Goal: Find specific page/section: Find specific page/section

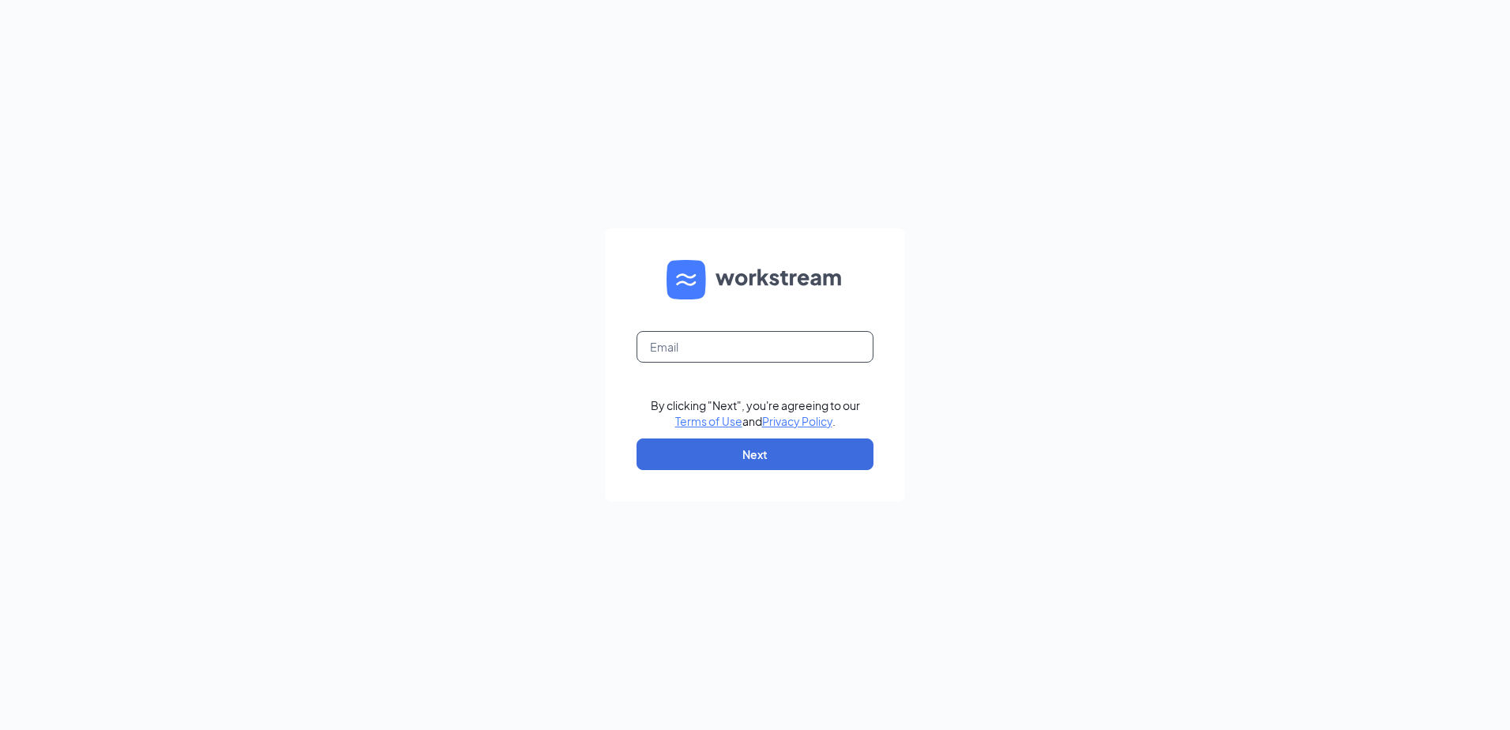
click at [730, 346] on input "text" at bounding box center [755, 347] width 237 height 32
type input "v.avila@sunnycentralep.com"
click at [727, 447] on button "Next" at bounding box center [755, 454] width 237 height 32
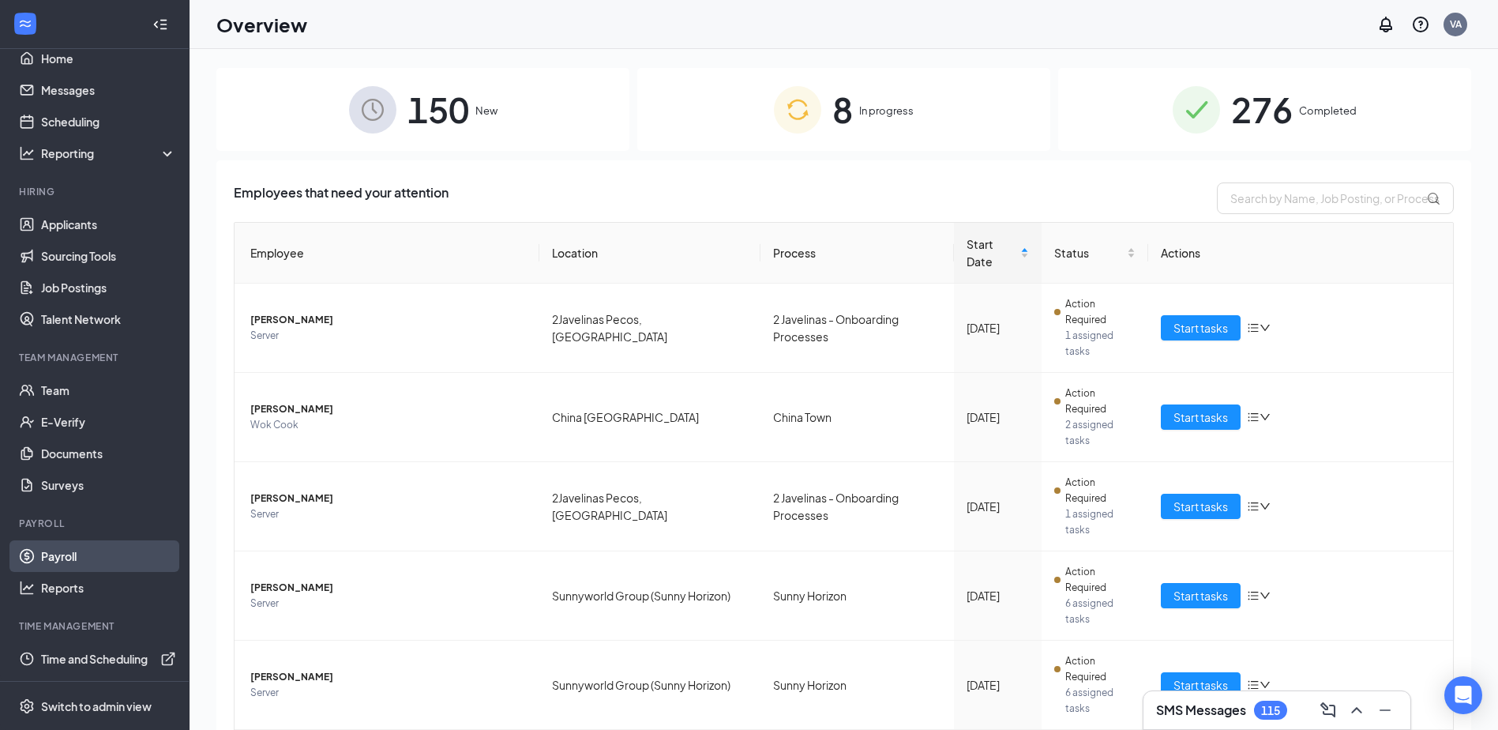
click at [69, 559] on link "Payroll" at bounding box center [108, 556] width 135 height 32
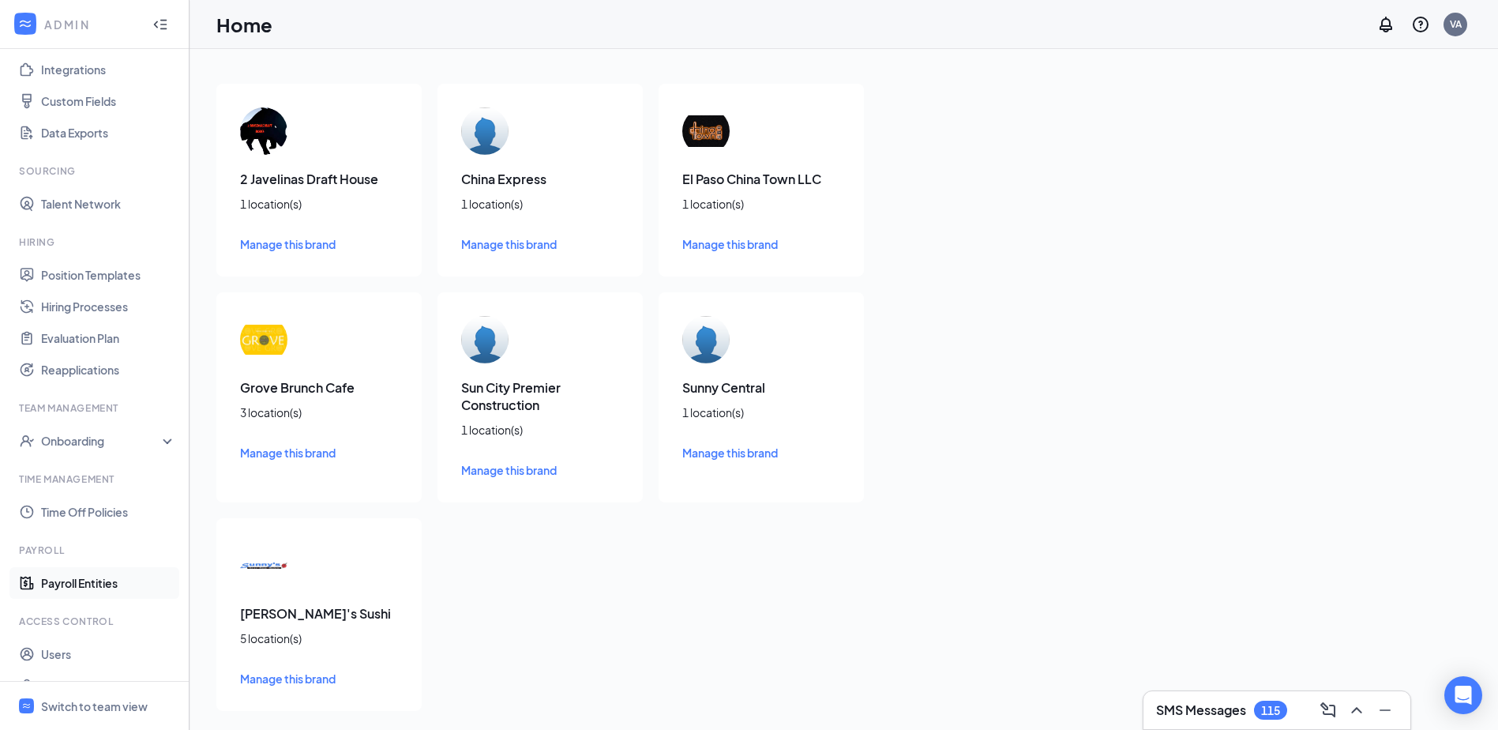
scroll to position [235, 0]
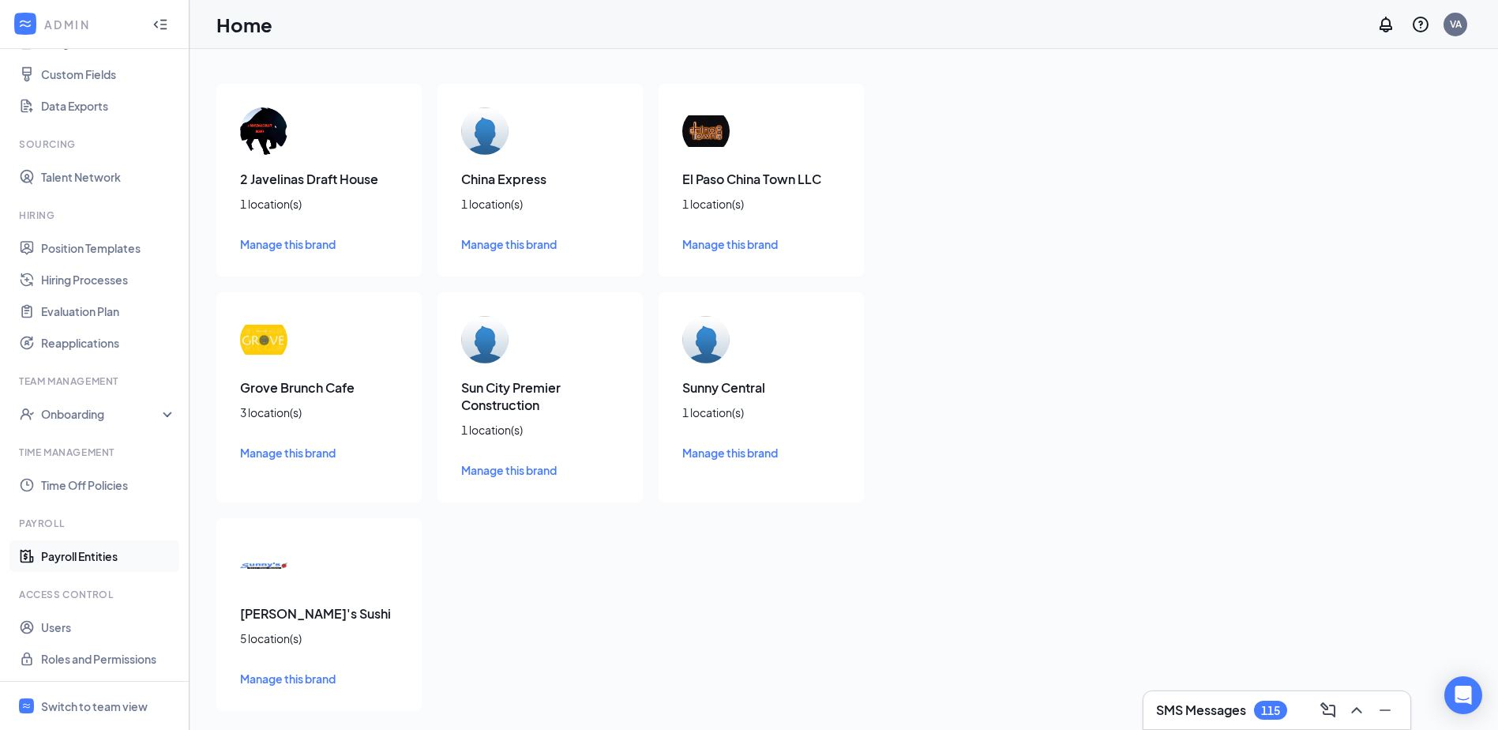
click at [104, 554] on link "Payroll Entities" at bounding box center [108, 556] width 135 height 32
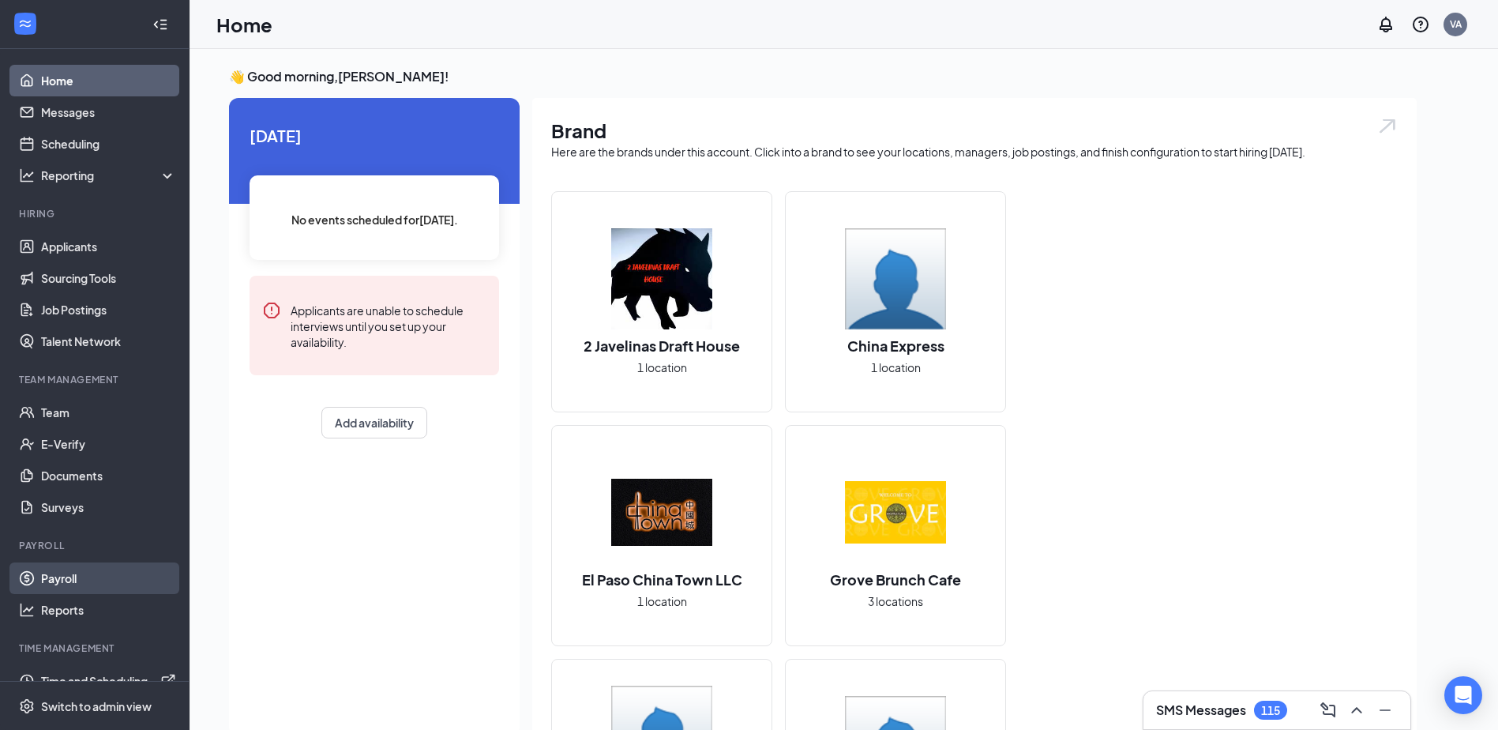
click at [84, 577] on link "Payroll" at bounding box center [108, 578] width 135 height 32
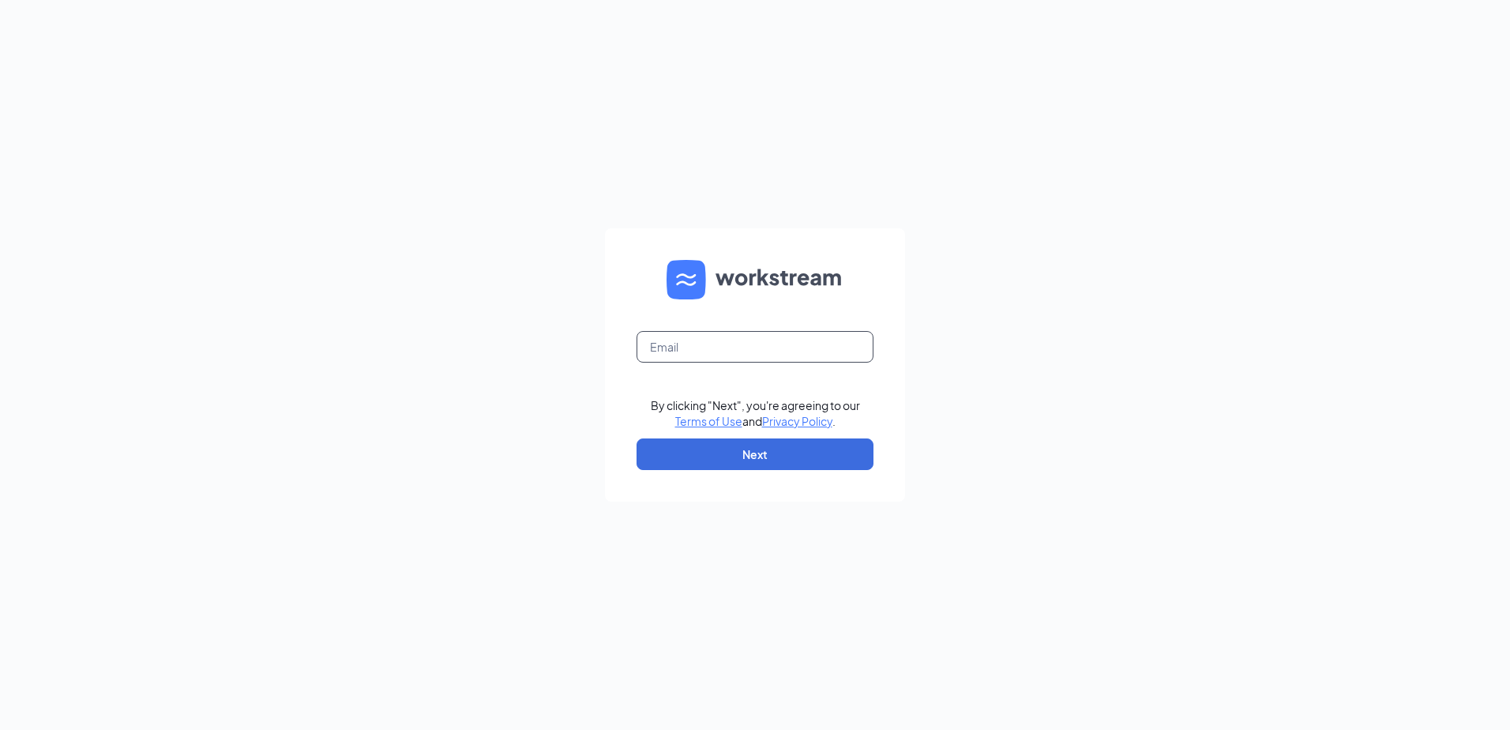
click at [704, 350] on input "text" at bounding box center [755, 347] width 237 height 32
type input "[PERSON_NAME][EMAIL_ADDRESS][DOMAIN_NAME]"
click at [722, 452] on button "Next" at bounding box center [755, 454] width 237 height 32
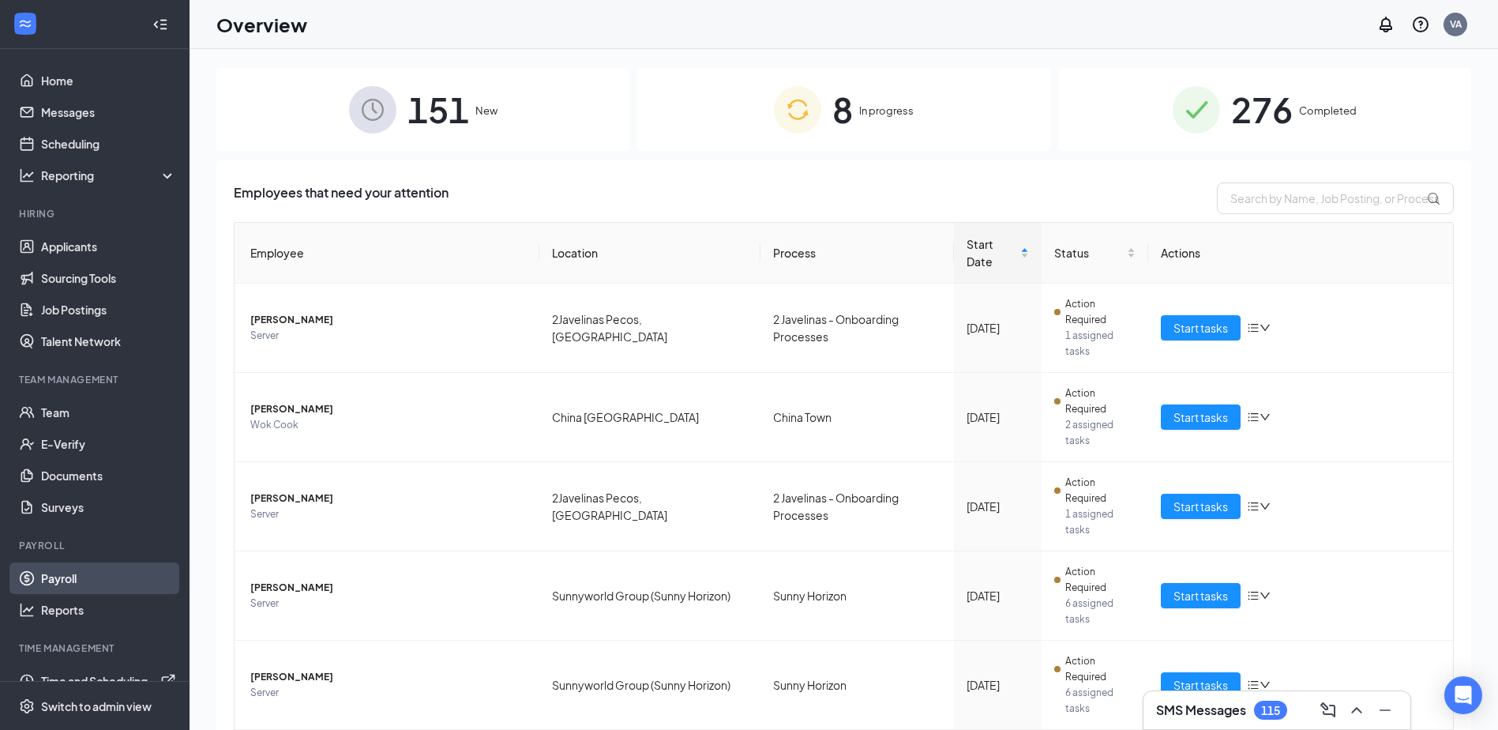
click at [70, 580] on link "Payroll" at bounding box center [108, 578] width 135 height 32
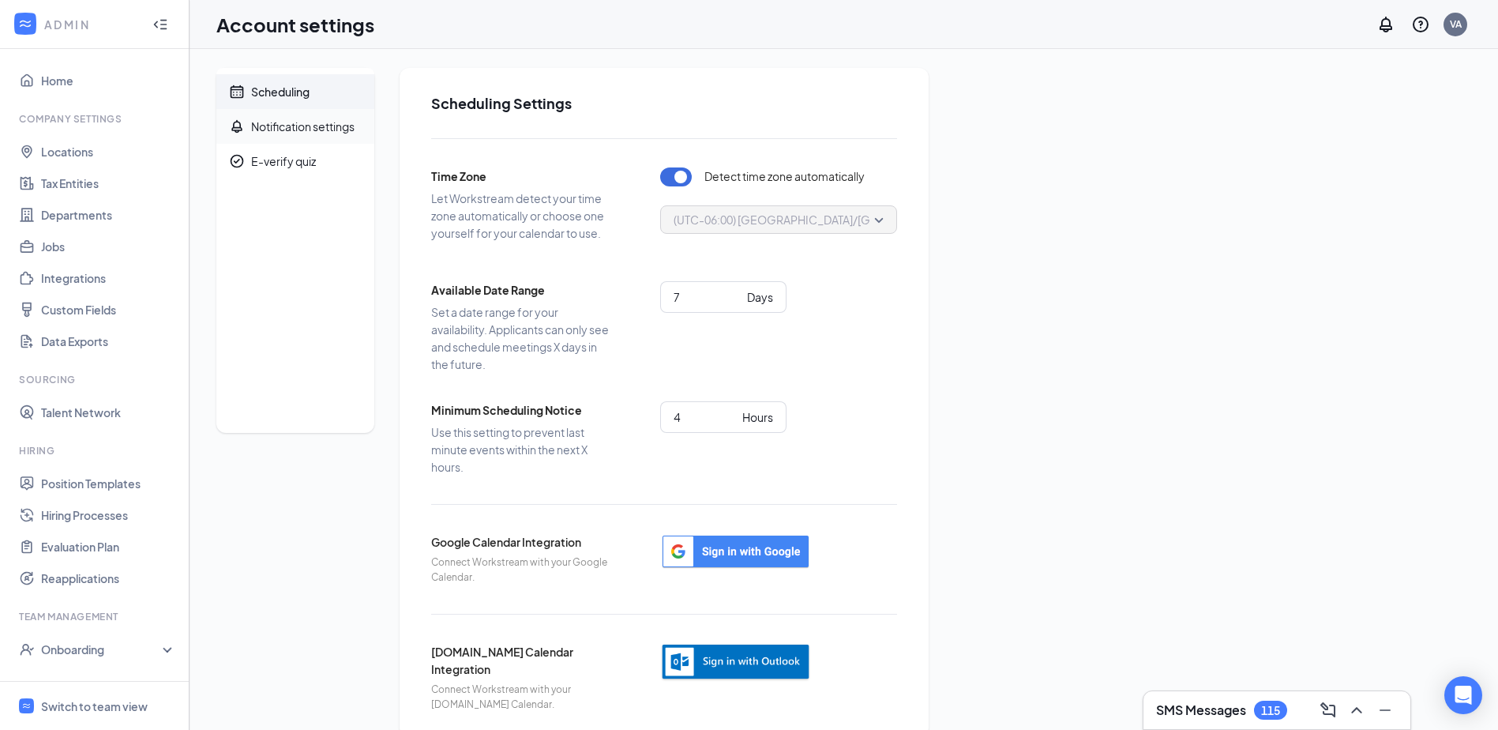
click at [310, 130] on div "Notification settings" at bounding box center [302, 126] width 103 height 16
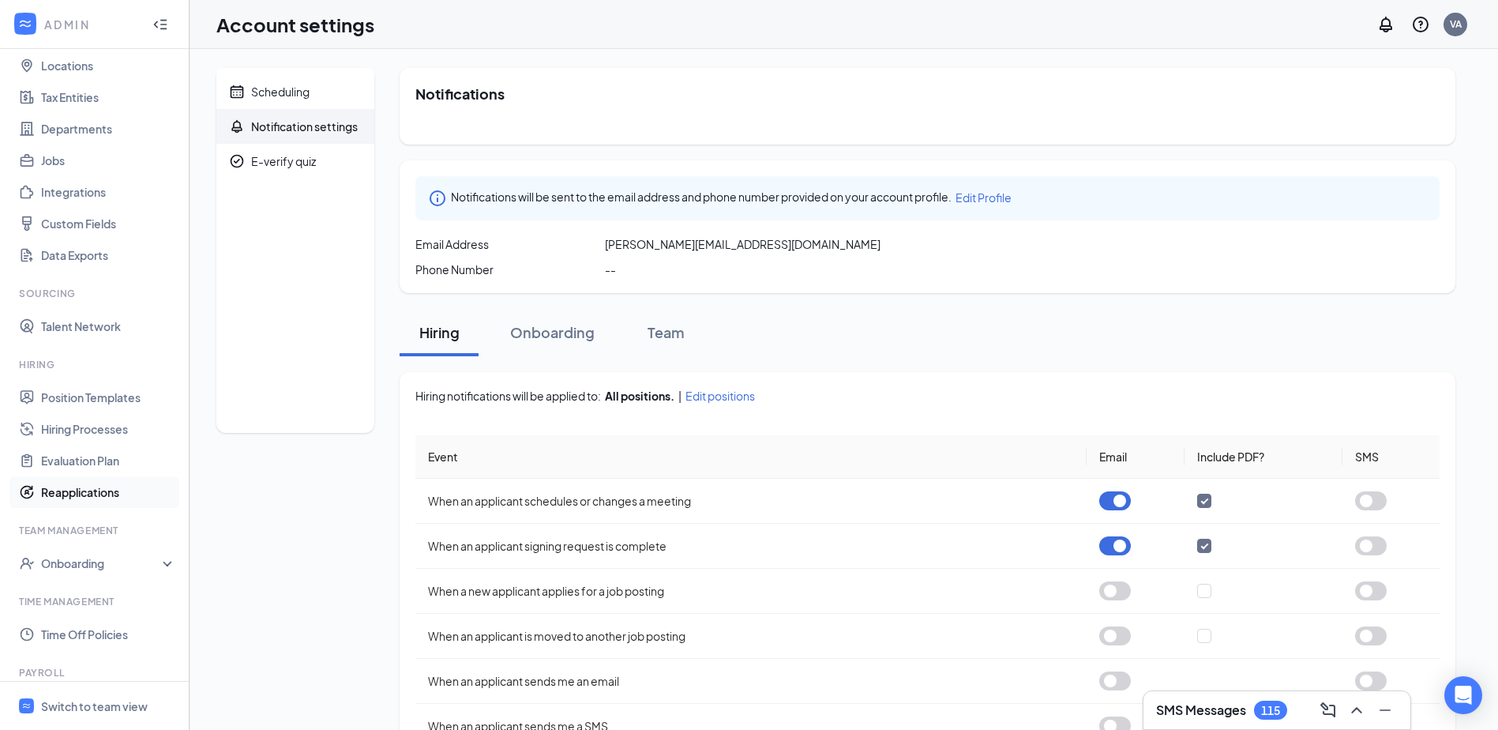
scroll to position [235, 0]
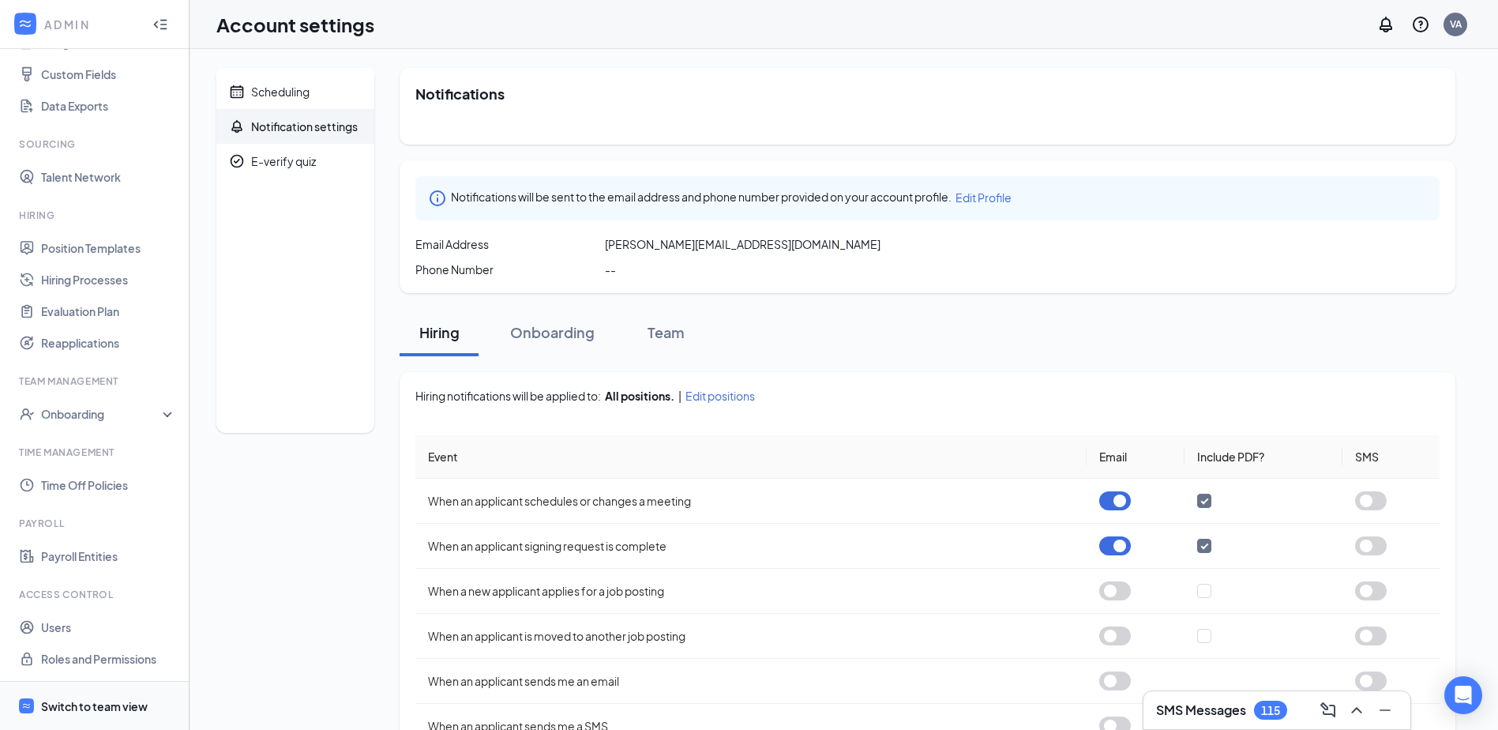
click at [81, 698] on div "Switch to team view" at bounding box center [94, 706] width 107 height 16
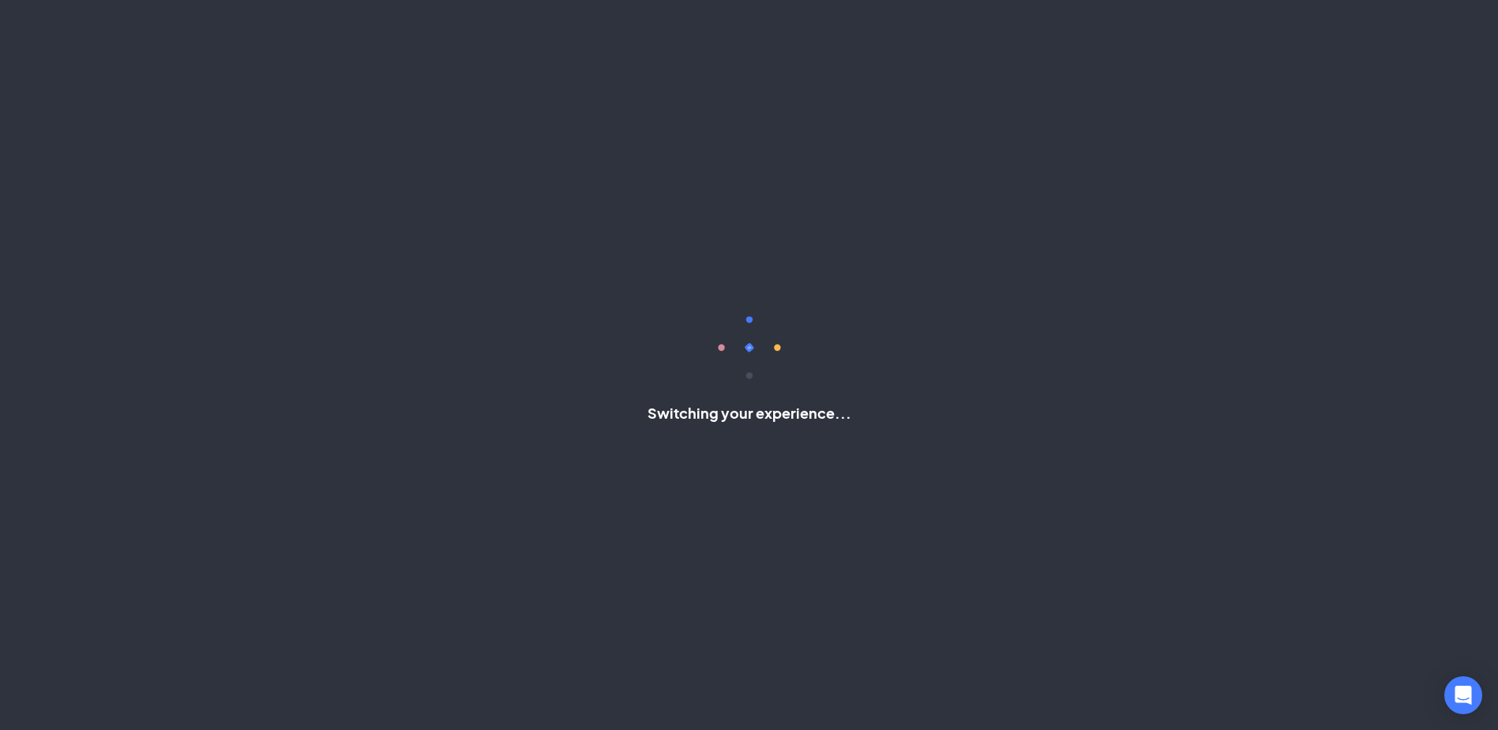
scroll to position [22, 0]
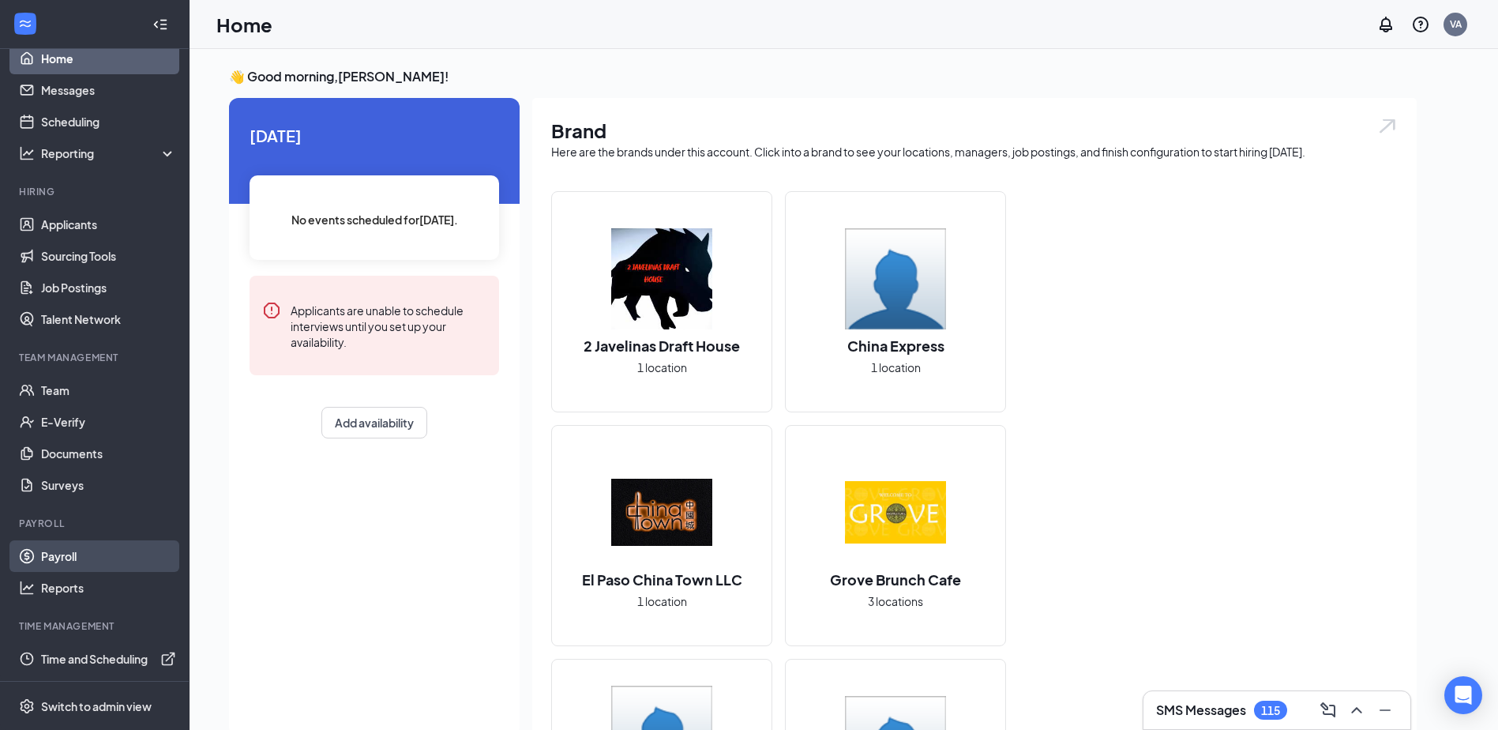
click at [66, 550] on link "Payroll" at bounding box center [108, 556] width 135 height 32
click at [93, 554] on link "Payroll" at bounding box center [108, 556] width 135 height 32
